Goal: Find contact information: Find contact information

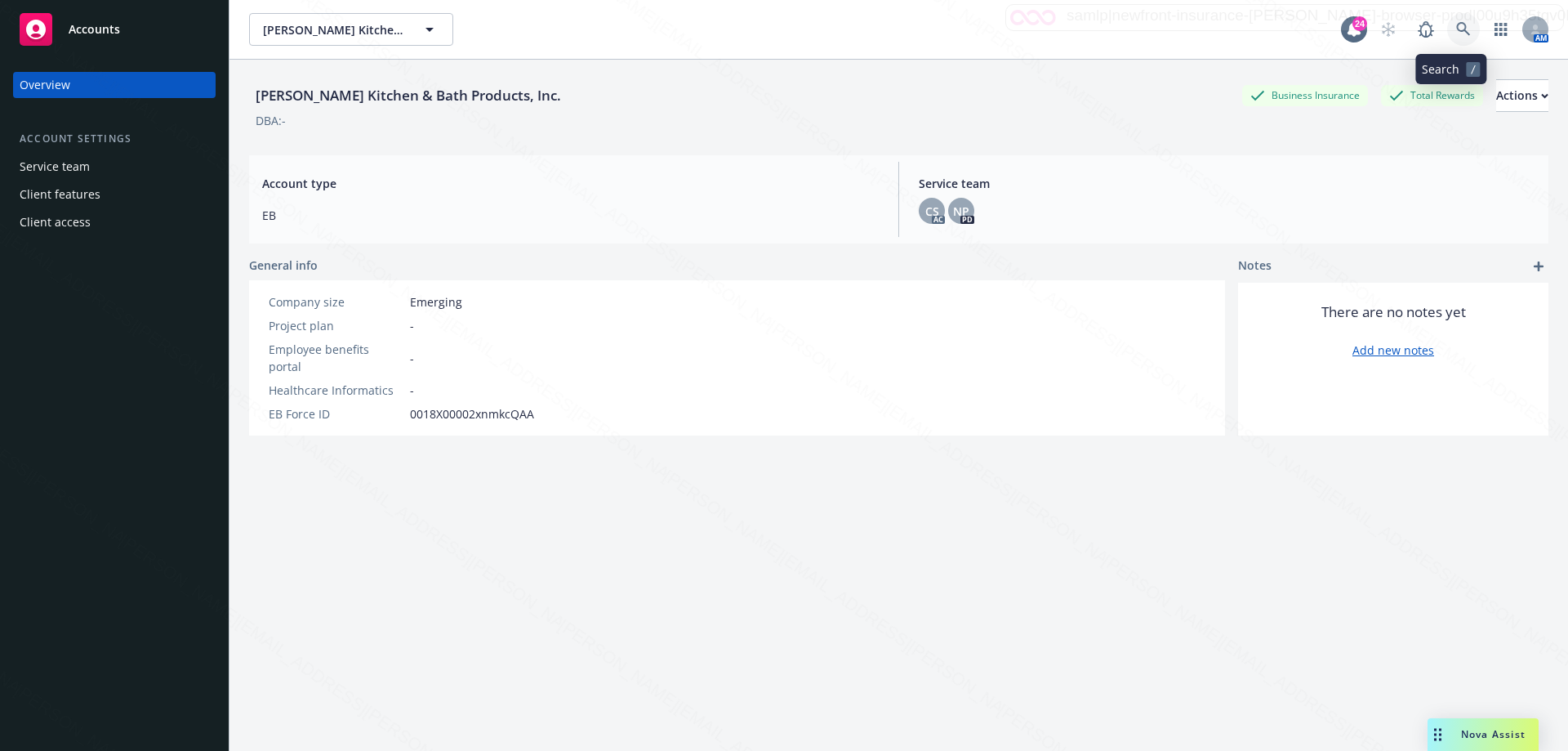
click at [1456, 31] on icon at bounding box center [1463, 29] width 14 height 14
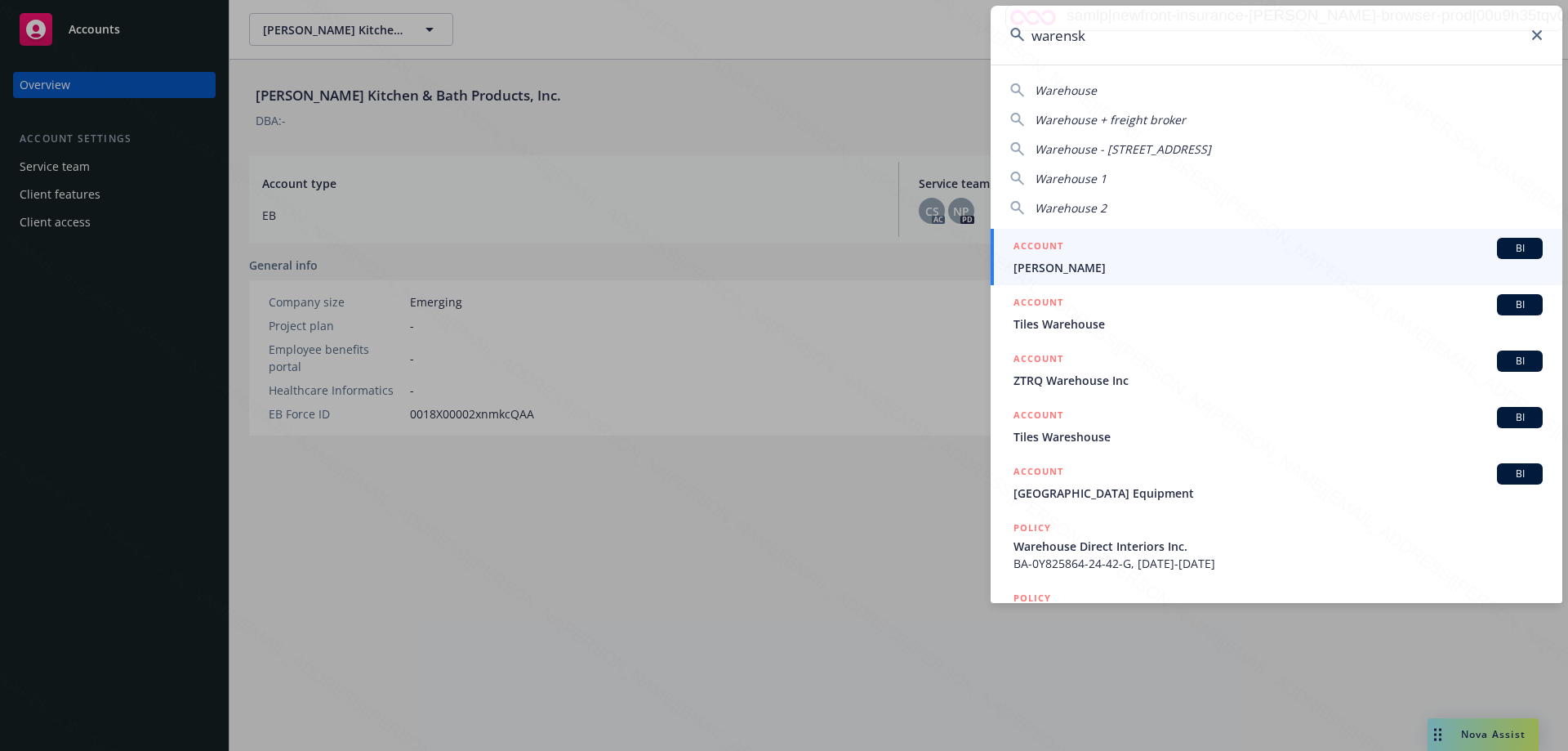
type input "[PERSON_NAME]"
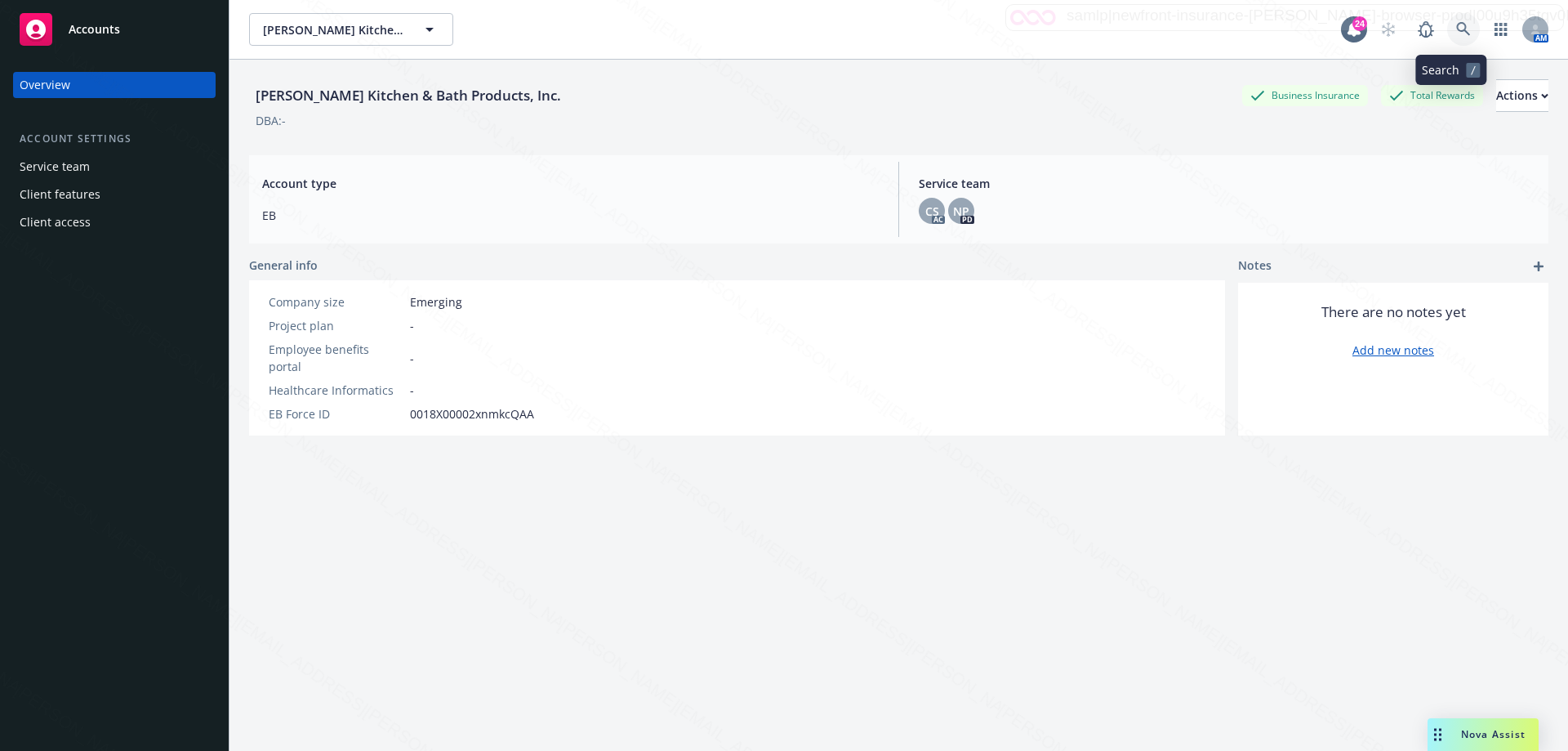
click at [1456, 31] on icon at bounding box center [1463, 29] width 13 height 13
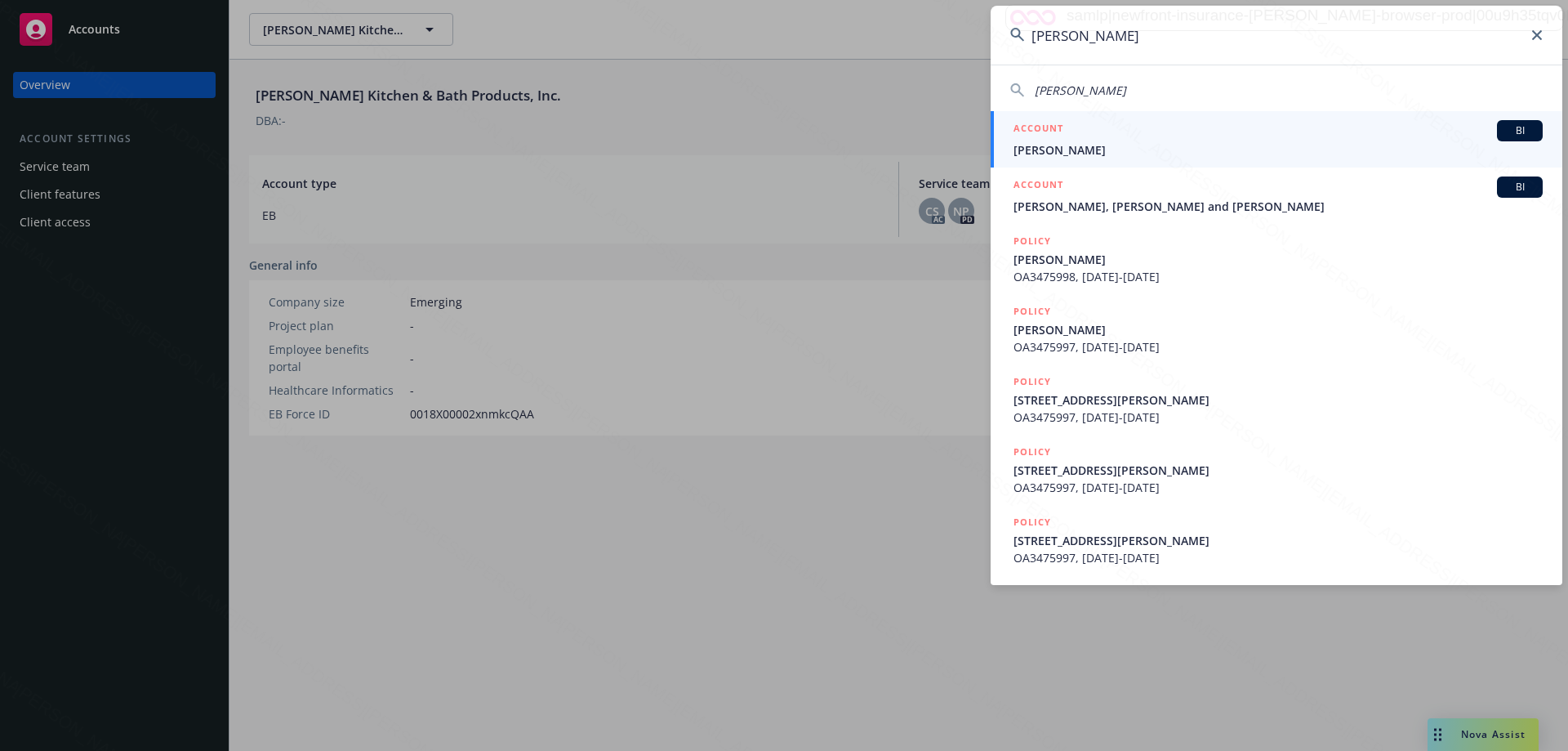
type input "[PERSON_NAME]"
click at [1075, 144] on span "[PERSON_NAME]" at bounding box center [1278, 150] width 529 height 17
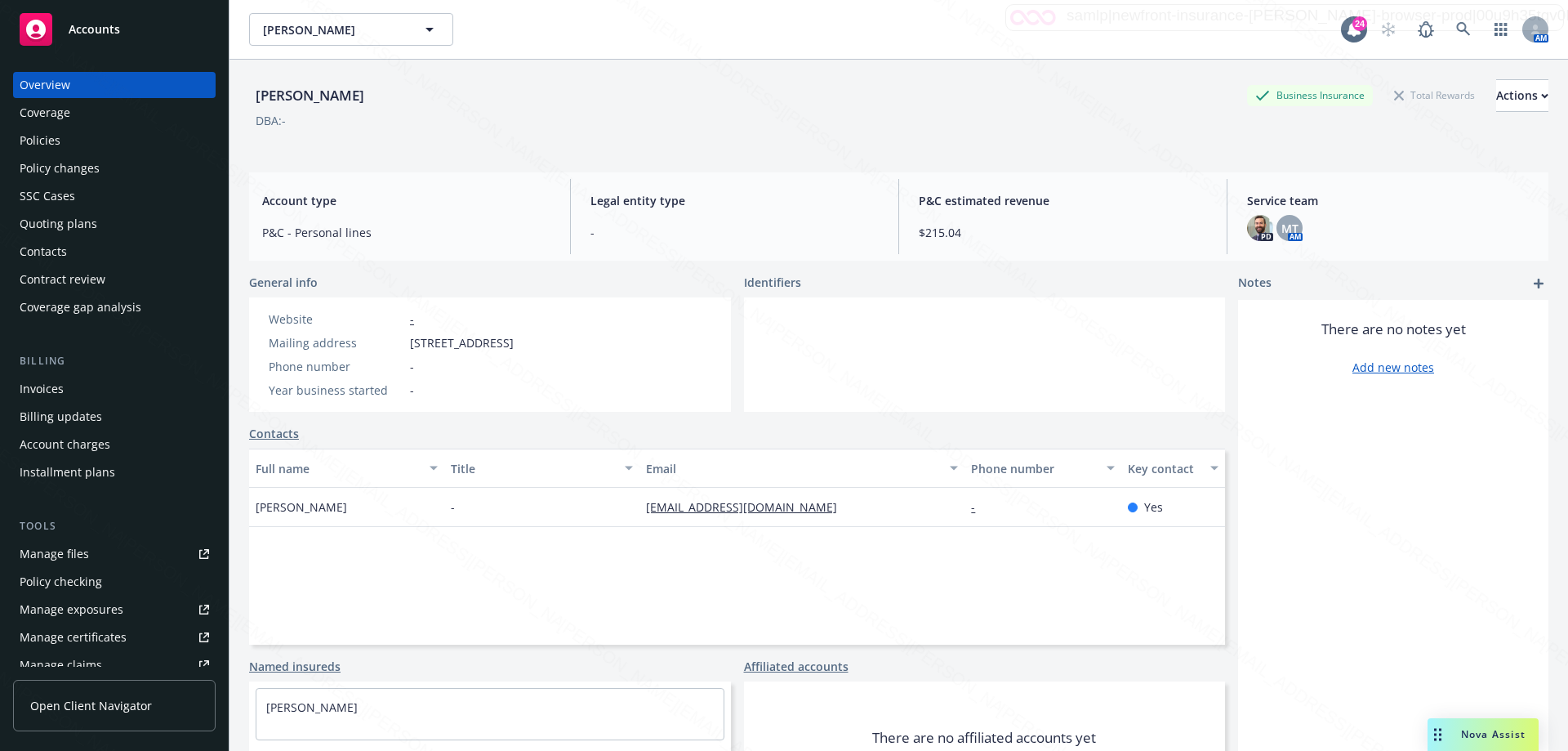
click at [33, 141] on div "Policies" at bounding box center [40, 140] width 41 height 26
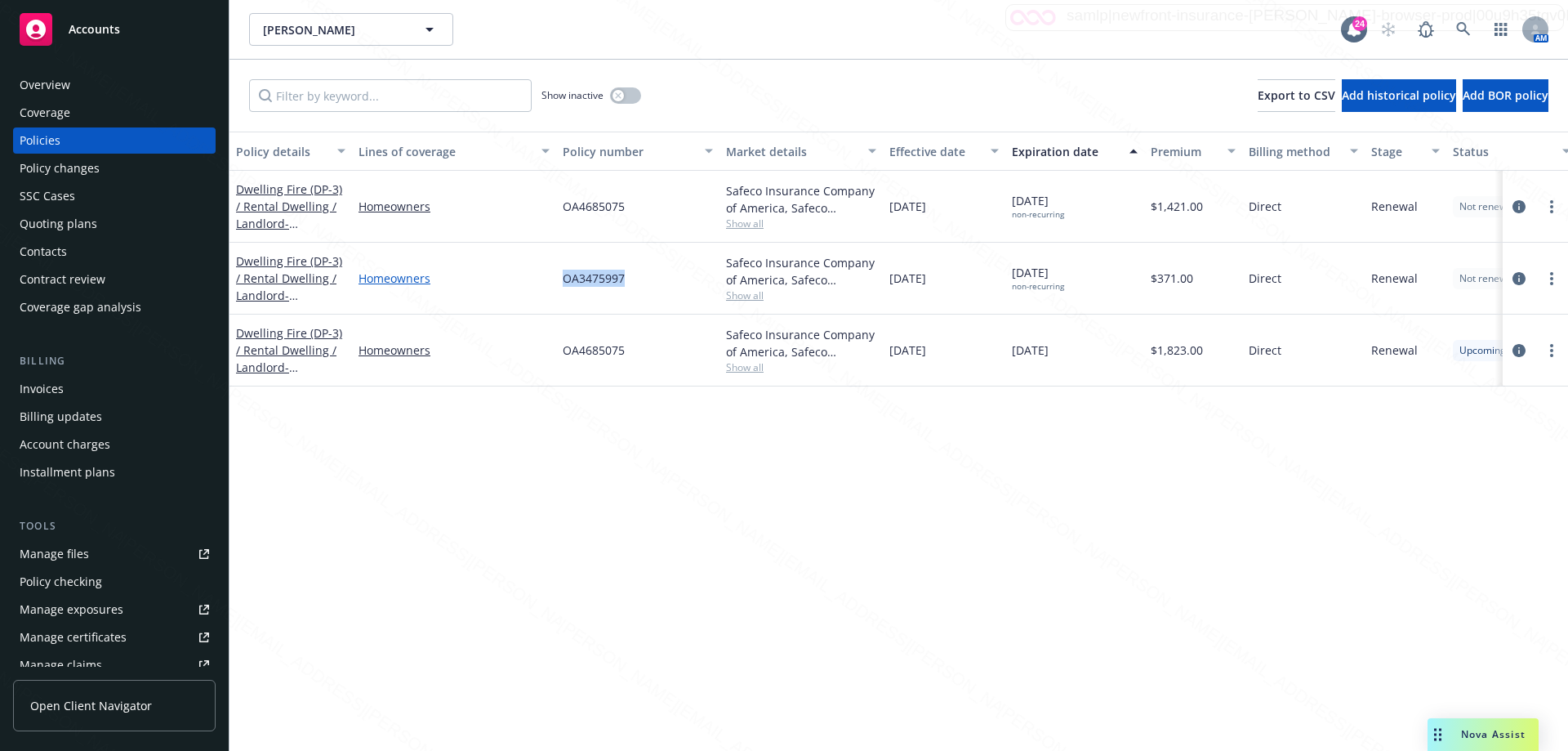
drag, startPoint x: 639, startPoint y: 264, endPoint x: 545, endPoint y: 276, distance: 94.8
click at [545, 276] on div "Dwelling Fire (DP-3) / Rental Dwelling / Landlord - [STREET_ADDRESS][PERSON_NAM…" at bounding box center [1018, 278] width 1576 height 72
copy div "OA3475997"
click at [577, 284] on span "OA3475997" at bounding box center [594, 278] width 62 height 17
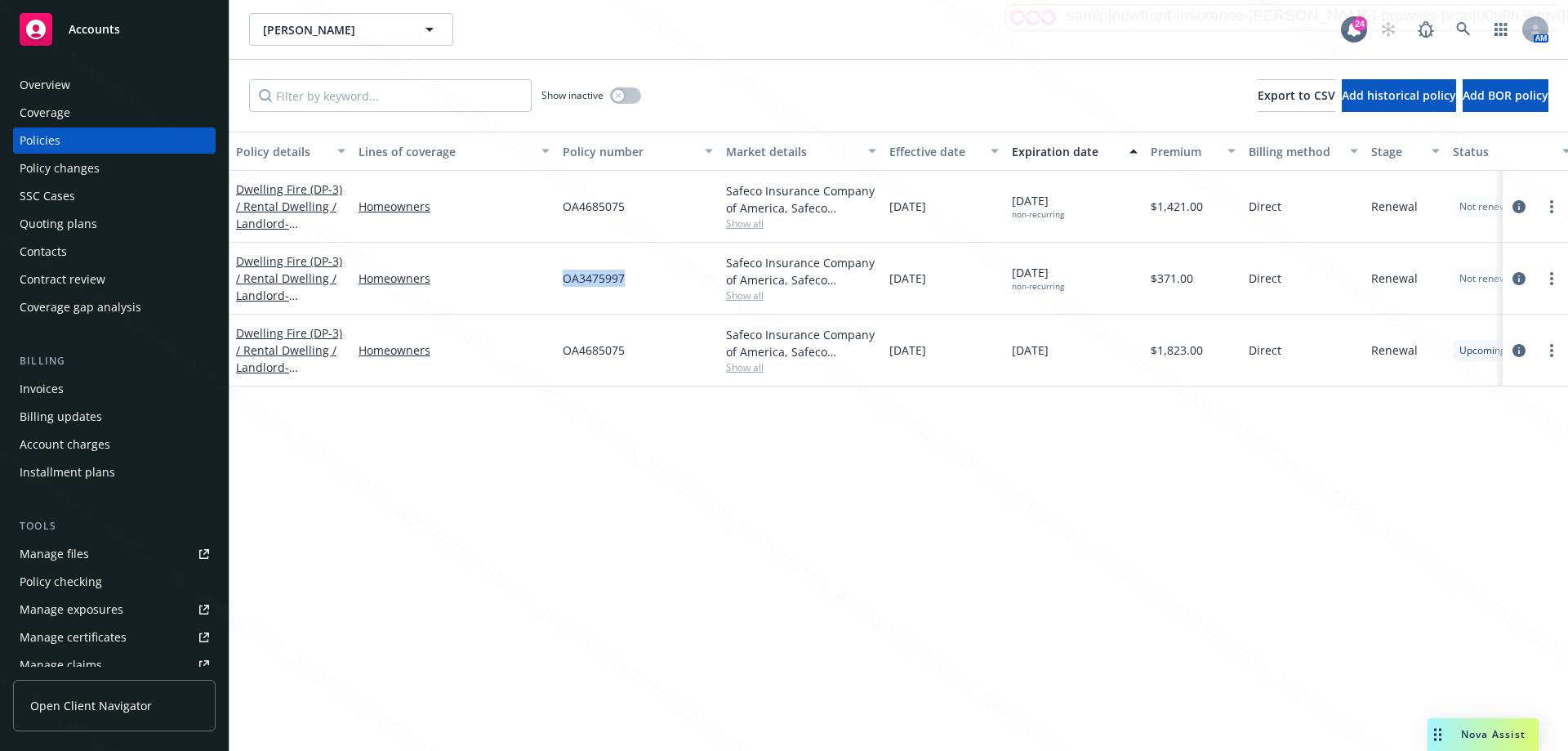
click at [551, 274] on div "Homeowners" at bounding box center [454, 278] width 205 height 72
drag, startPoint x: 551, startPoint y: 274, endPoint x: 664, endPoint y: 283, distance: 113.4
click at [664, 283] on div "Dwelling Fire (DP-3) / Rental Dwelling / Landlord - [STREET_ADDRESS][PERSON_NAM…" at bounding box center [1018, 278] width 1576 height 72
copy div "OA3475997"
click at [616, 287] on div "OA3475997" at bounding box center [638, 278] width 163 height 72
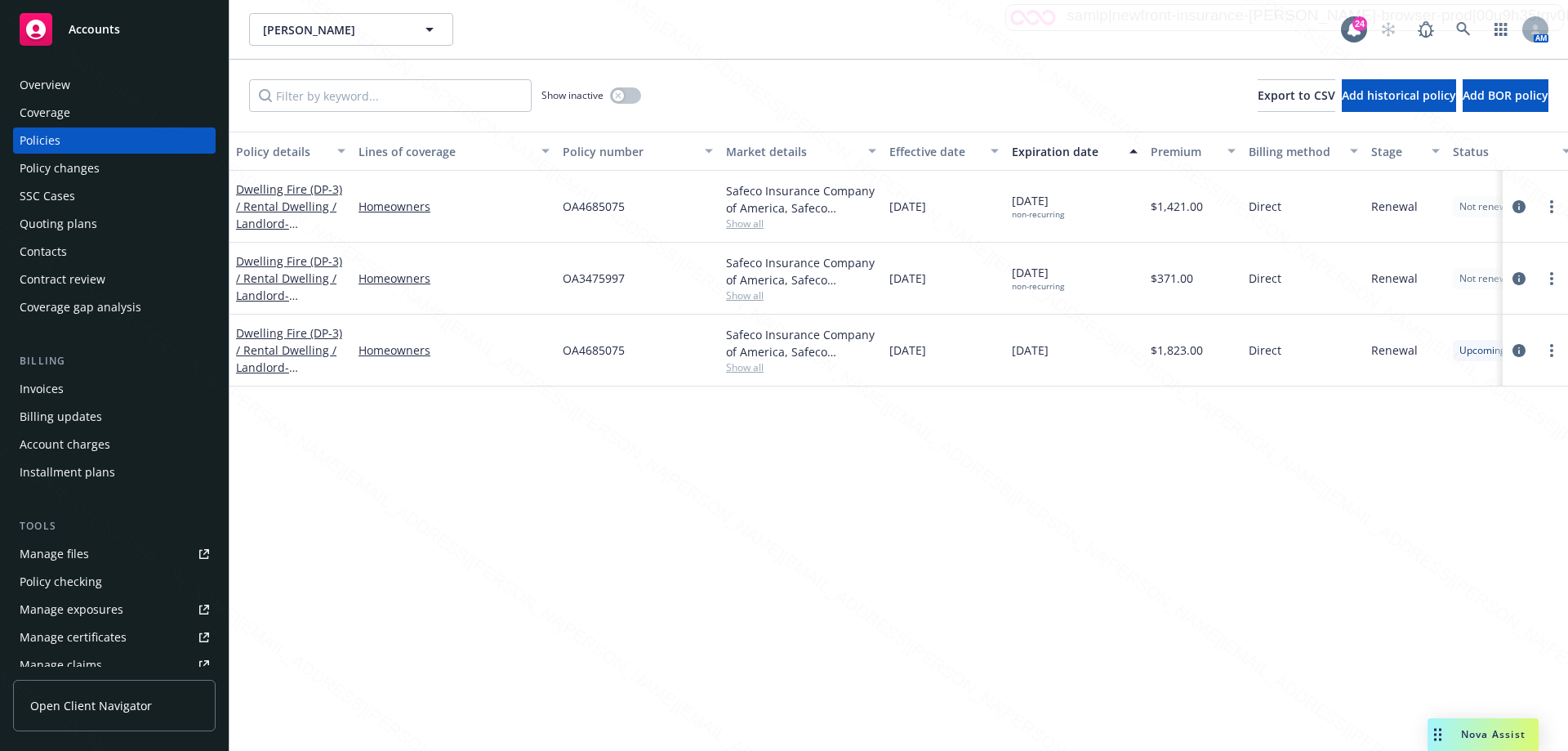
click at [566, 283] on span "OA3475997" at bounding box center [594, 278] width 62 height 17
drag, startPoint x: 630, startPoint y: 278, endPoint x: 553, endPoint y: 280, distance: 77.0
click at [553, 280] on div "Dwelling Fire (DP-3) / Rental Dwelling / Landlord - [STREET_ADDRESS][PERSON_NAM…" at bounding box center [1018, 278] width 1576 height 72
copy div "OA3475997"
drag, startPoint x: 765, startPoint y: 491, endPoint x: 648, endPoint y: 503, distance: 117.6
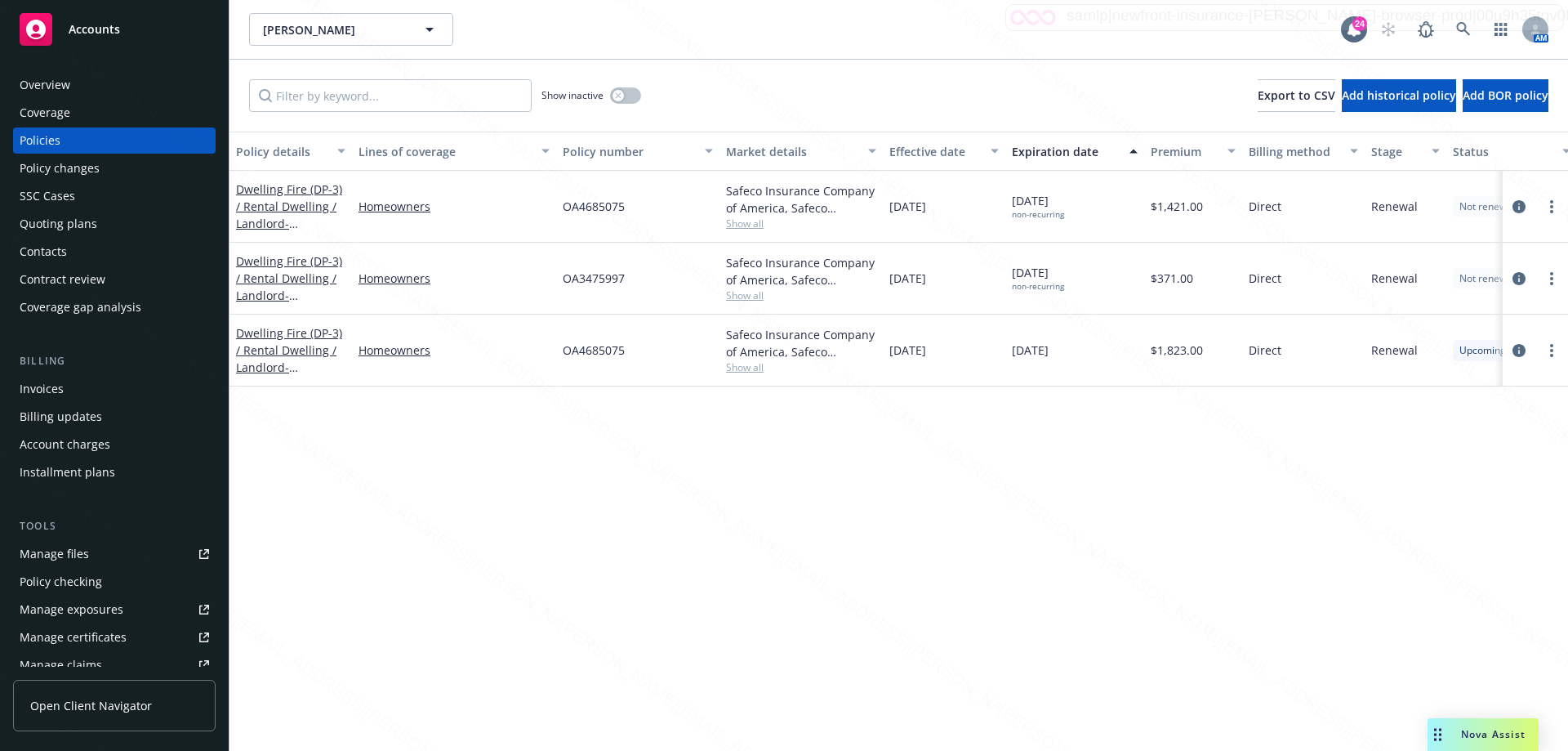
click at [671, 503] on div "Policy details Lines of coverage Policy number Market details Effective date Ex…" at bounding box center [899, 440] width 1338 height 619
click at [646, 503] on div "Policy details Lines of coverage Policy number Market details Effective date Ex…" at bounding box center [899, 440] width 1338 height 619
drag, startPoint x: 646, startPoint y: 503, endPoint x: 615, endPoint y: 479, distance: 39.2
click at [646, 502] on div "Policy details Lines of coverage Policy number Market details Effective date Ex…" at bounding box center [899, 440] width 1338 height 619
click at [1464, 29] on icon at bounding box center [1463, 29] width 14 height 14
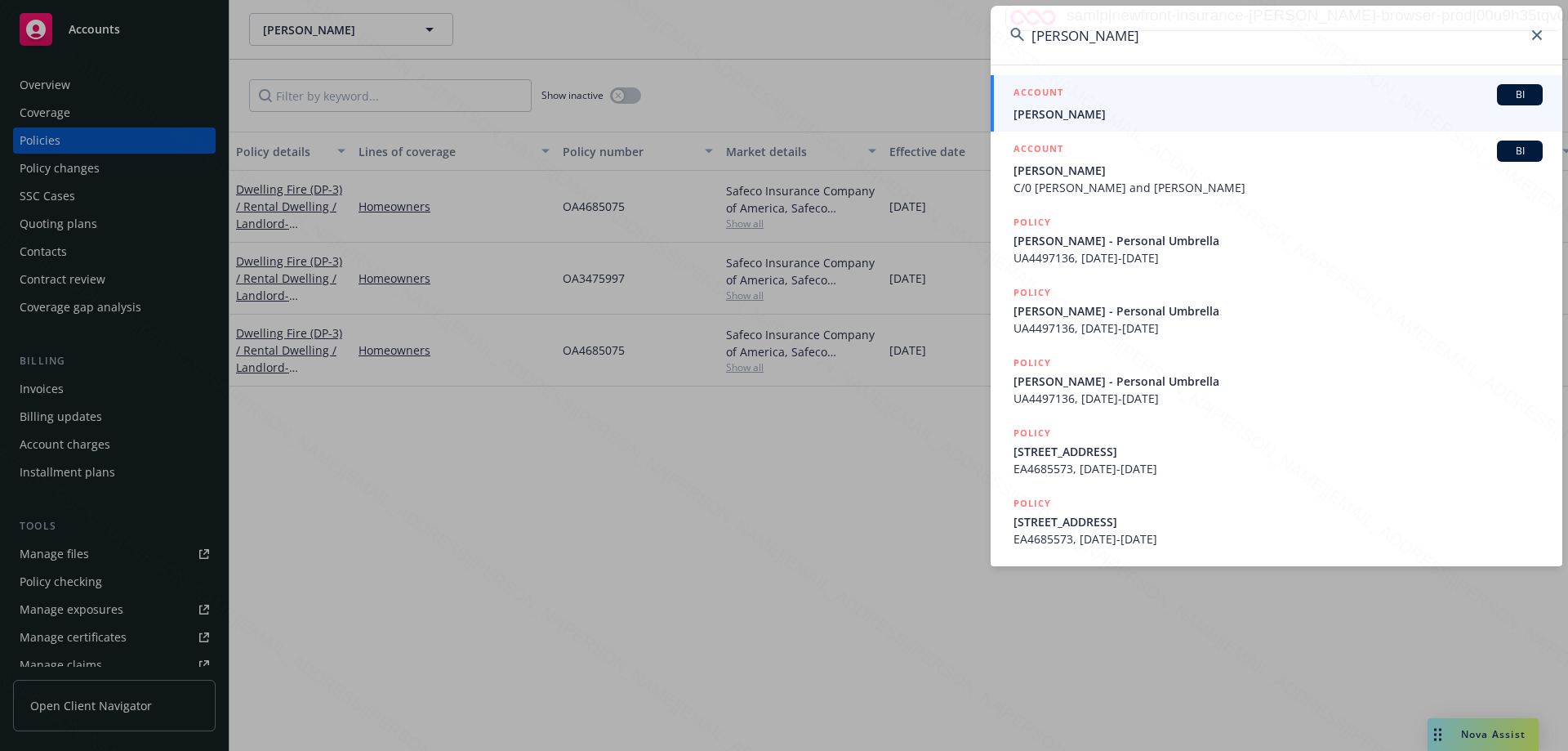
type input "[PERSON_NAME]"
click at [1055, 109] on span "[PERSON_NAME]" at bounding box center [1278, 114] width 529 height 17
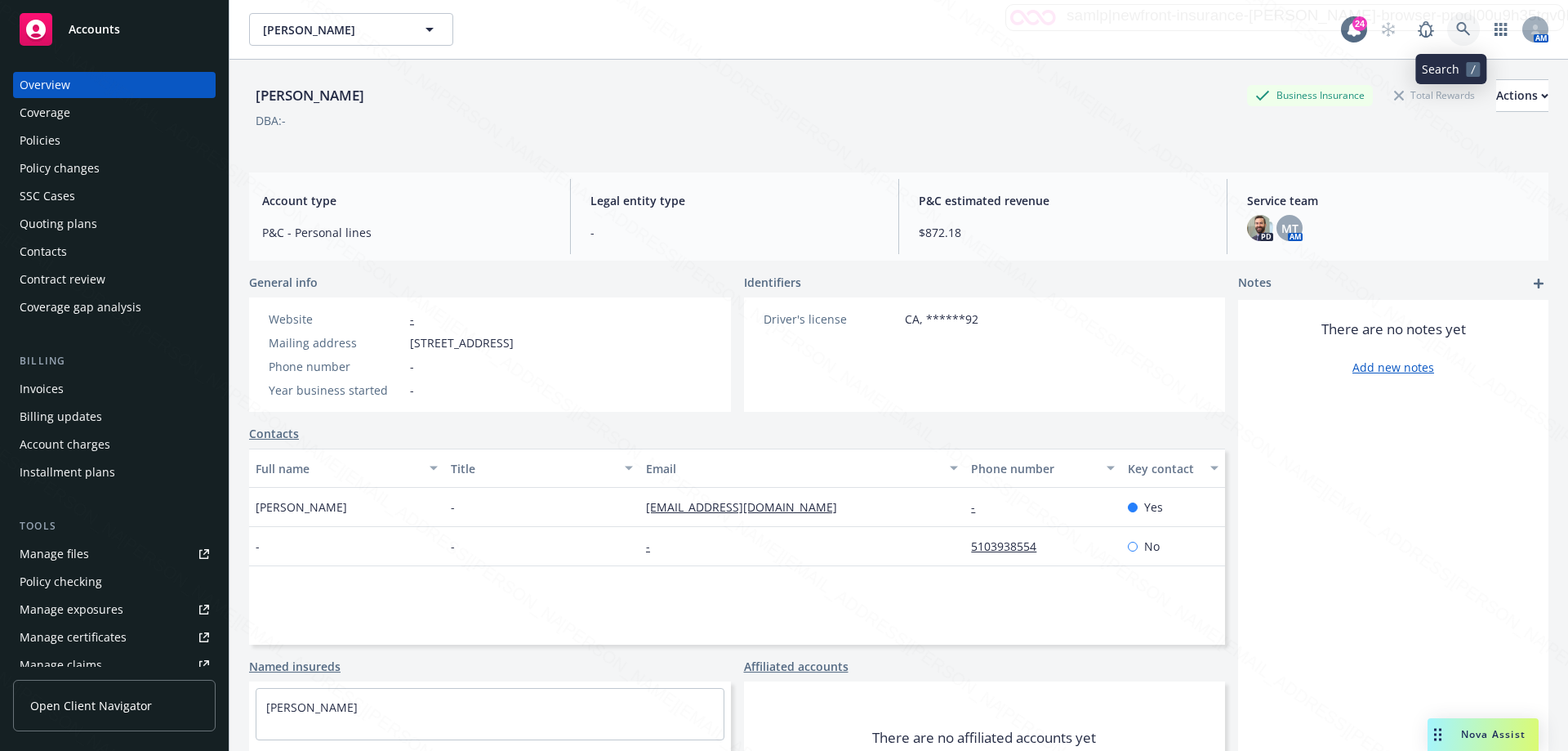
click at [1456, 28] on icon at bounding box center [1463, 29] width 14 height 14
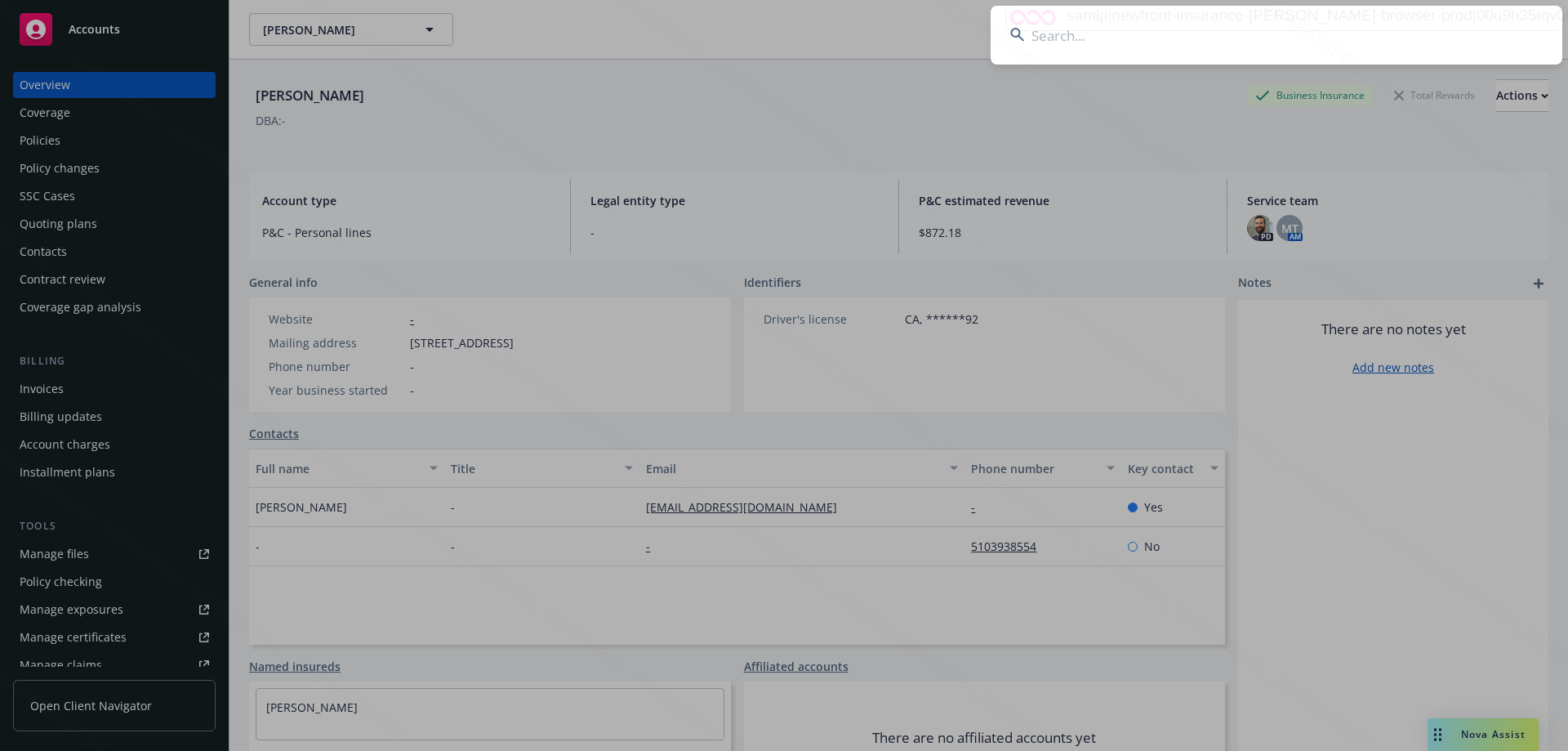
click at [1103, 41] on input at bounding box center [1276, 35] width 571 height 59
paste input "[PERSON_NAME]"
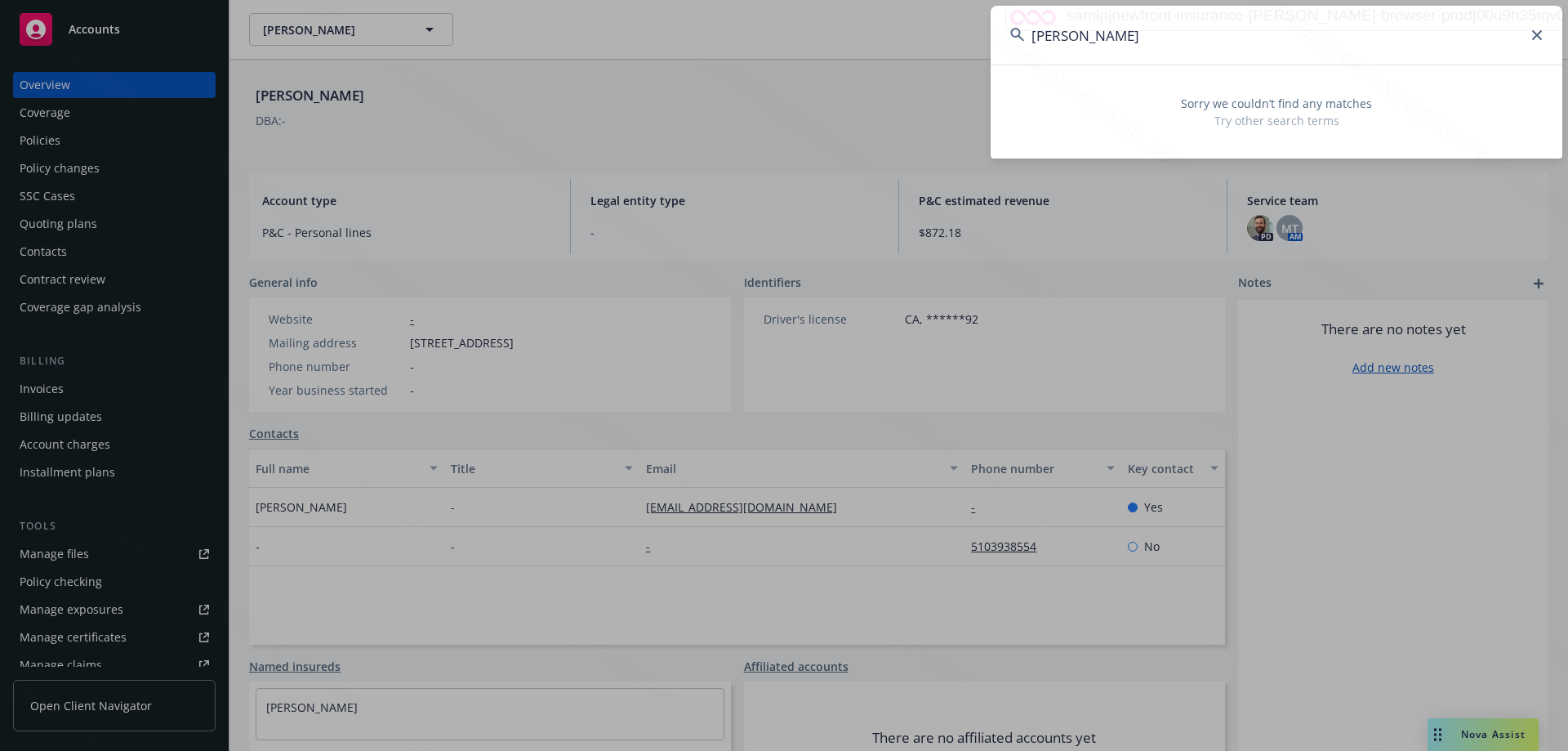
drag, startPoint x: 1207, startPoint y: 32, endPoint x: 1089, endPoint y: 40, distance: 118.3
click at [1089, 40] on input "[PERSON_NAME]" at bounding box center [1276, 35] width 571 height 59
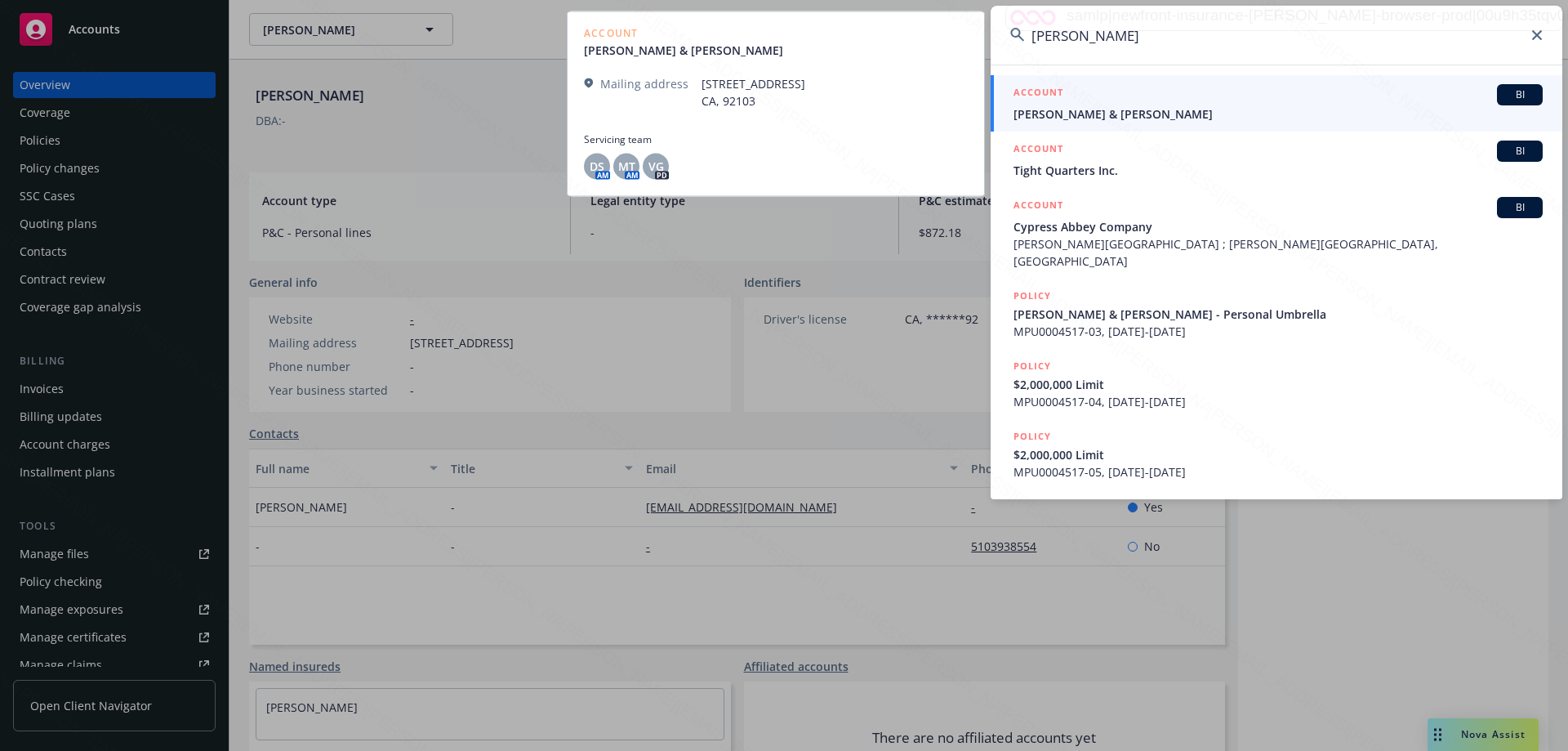
type input "[PERSON_NAME]"
click at [1156, 107] on span "[PERSON_NAME] & [PERSON_NAME]" at bounding box center [1278, 114] width 529 height 17
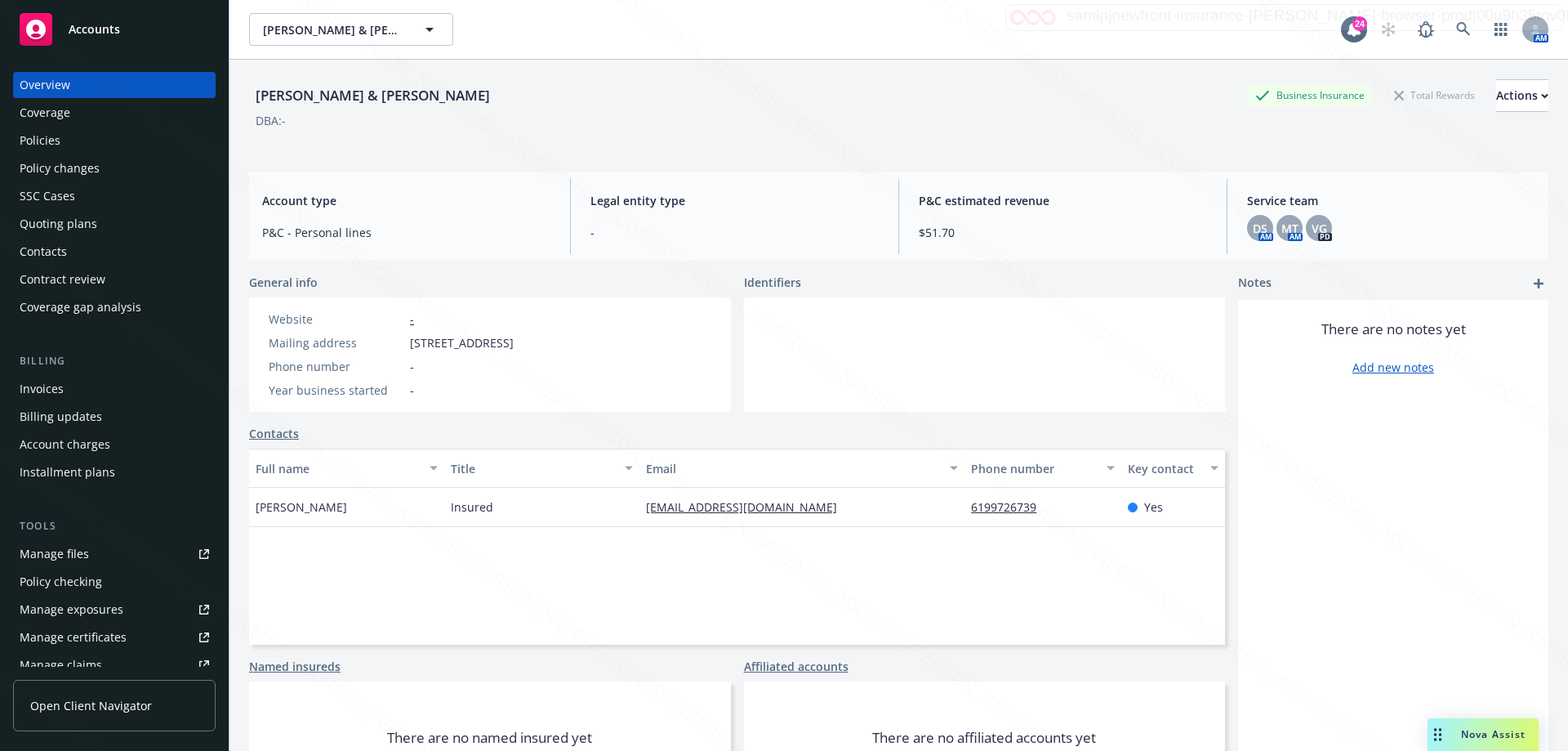
click at [52, 141] on div "Policies" at bounding box center [40, 140] width 41 height 26
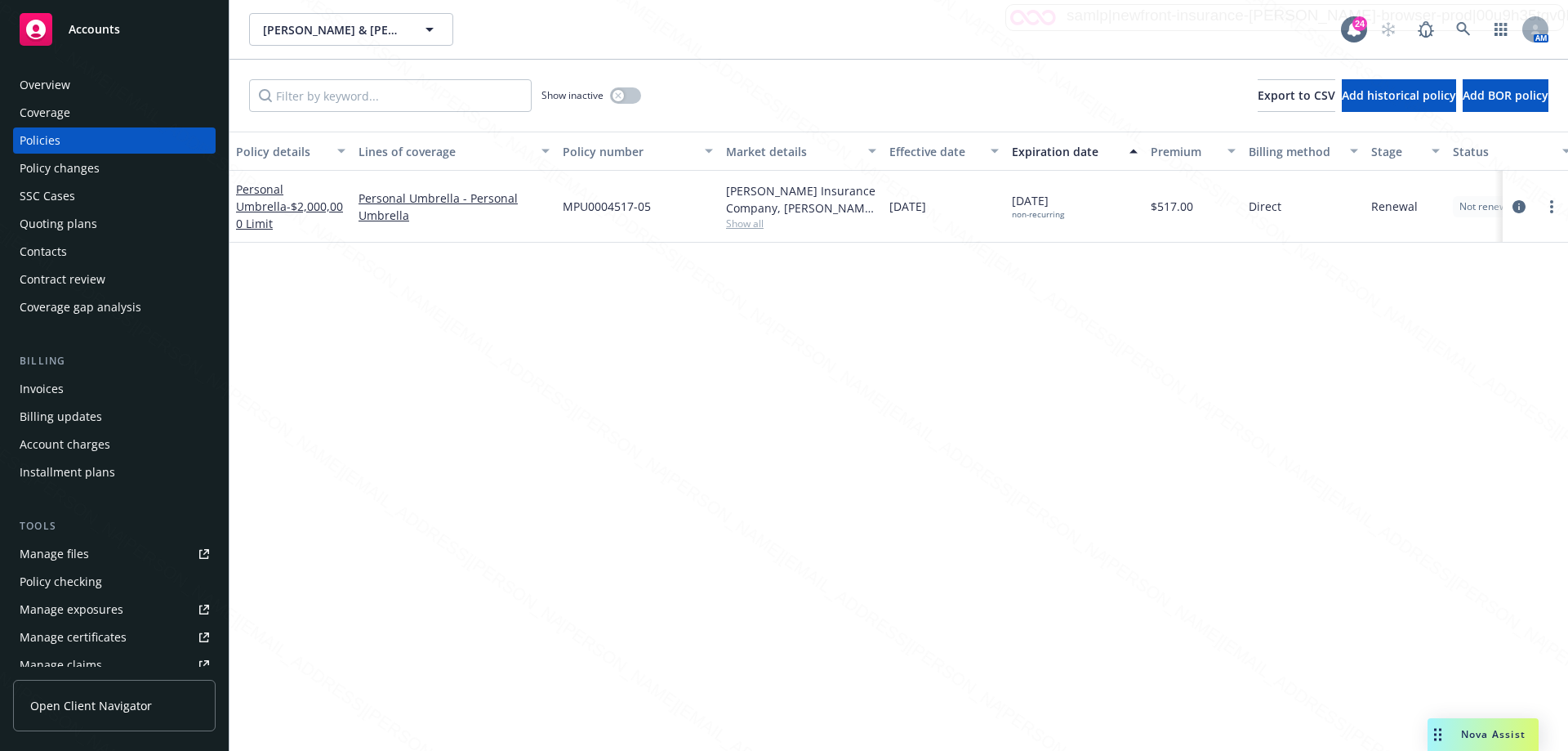
click at [69, 82] on div "Overview" at bounding box center [114, 84] width 189 height 26
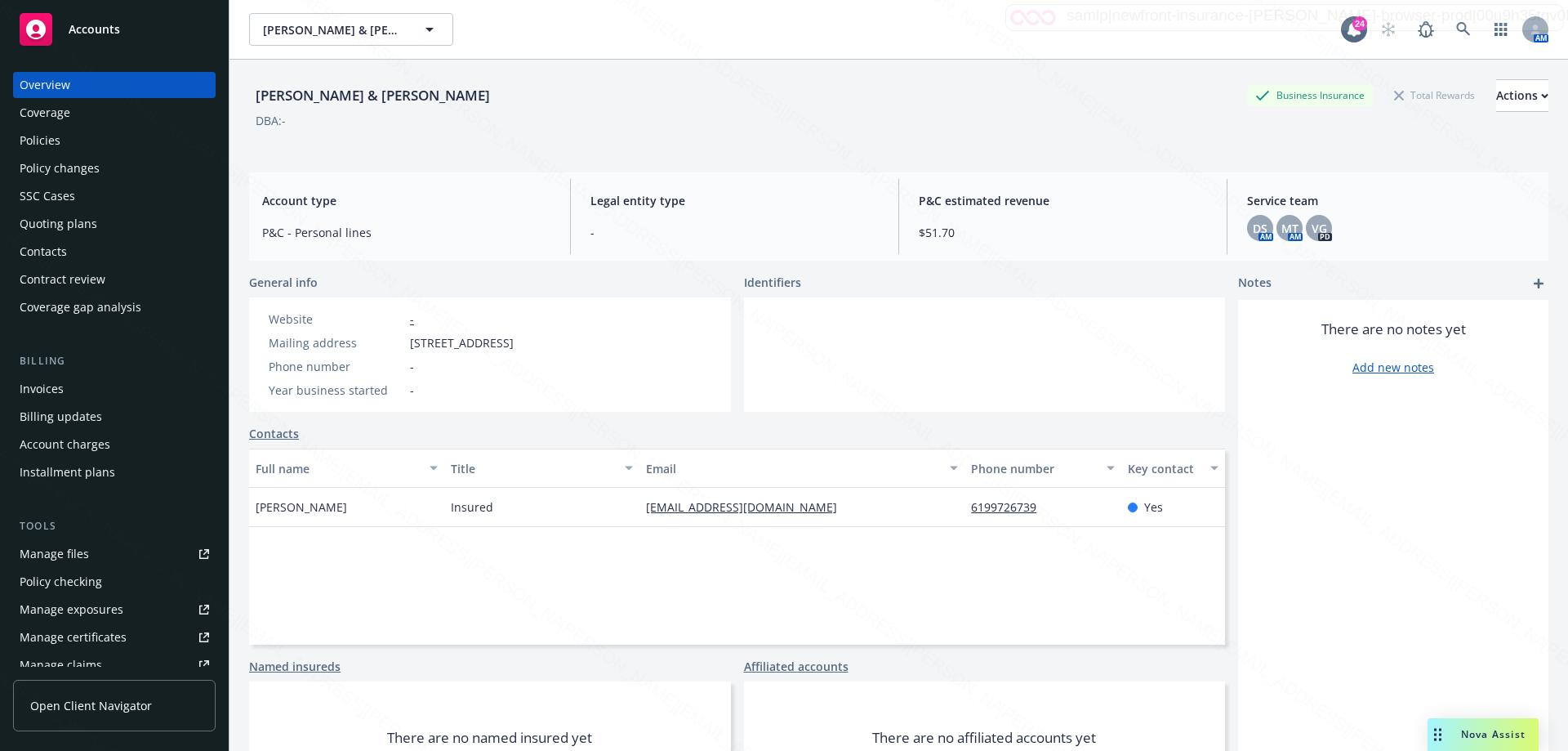
click at [612, 530] on div "Full name Title Email Phone number Key contact [PERSON_NAME] Insured [EMAIL_ADD…" at bounding box center [737, 546] width 976 height 196
click at [610, 528] on div "Full name Title Email Phone number Key contact [PERSON_NAME] Insured [EMAIL_ADD…" at bounding box center [737, 546] width 976 height 196
drag, startPoint x: 640, startPoint y: 504, endPoint x: 820, endPoint y: 518, distance: 180.5
click at [820, 518] on div "[EMAIL_ADDRESS][DOMAIN_NAME]" at bounding box center [802, 507] width 325 height 40
copy link "[EMAIL_ADDRESS][DOMAIN_NAME]"
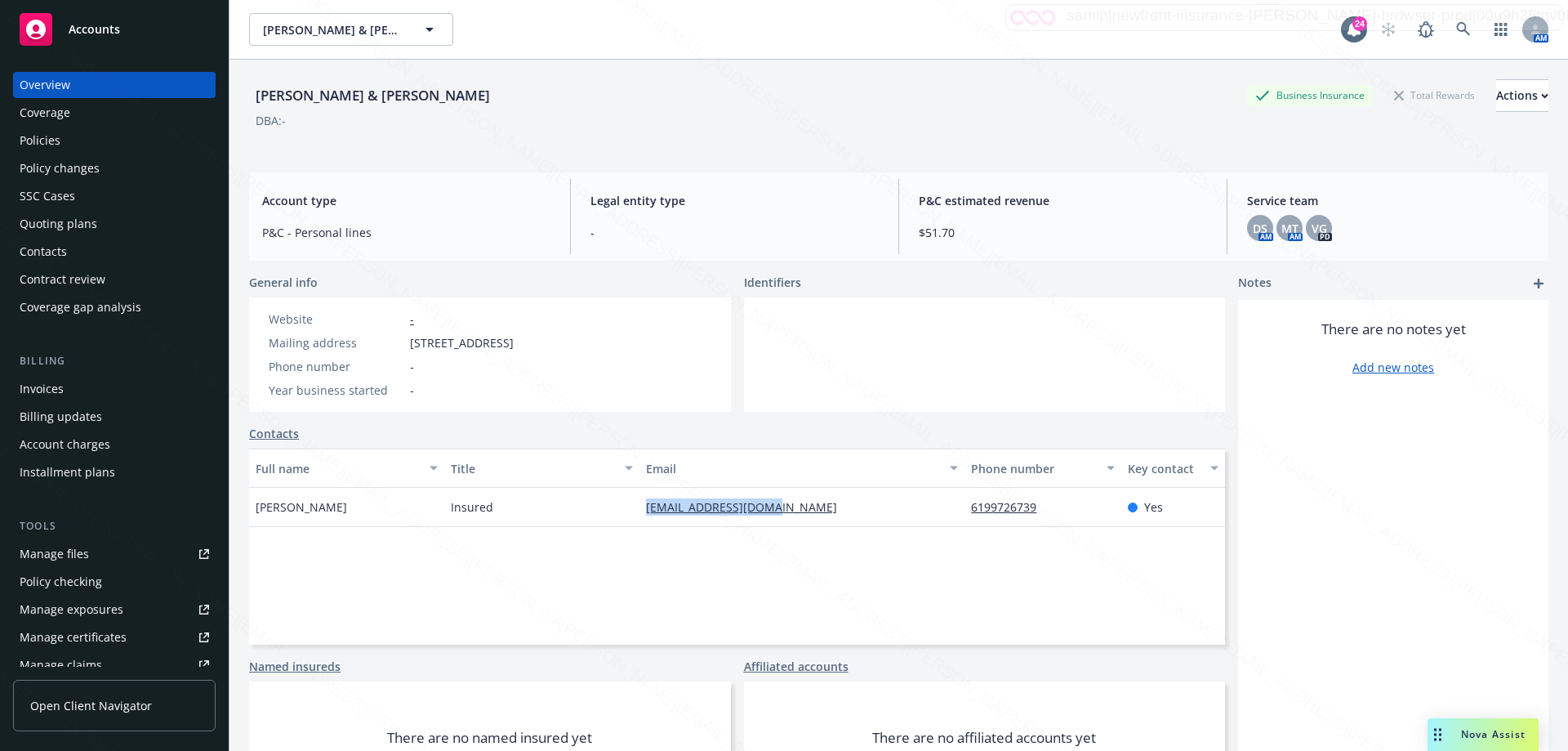
click at [39, 132] on div "Policies" at bounding box center [40, 140] width 41 height 26
